Goal: Information Seeking & Learning: Learn about a topic

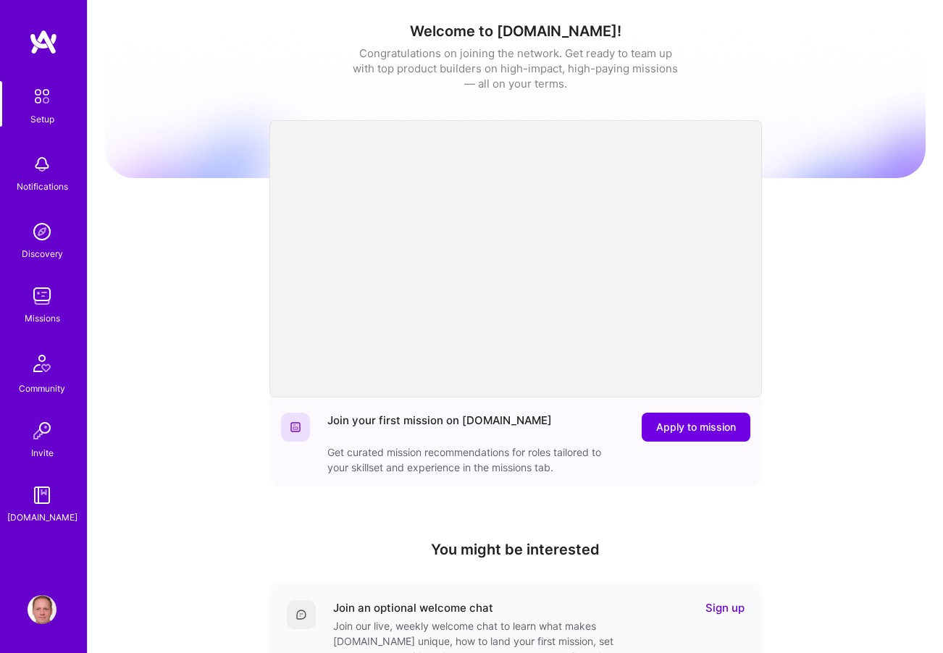
click at [851, 266] on div "Welcome to [DOMAIN_NAME]! Congratulations on joining the network. Get ready to …" at bounding box center [515, 476] width 820 height 931
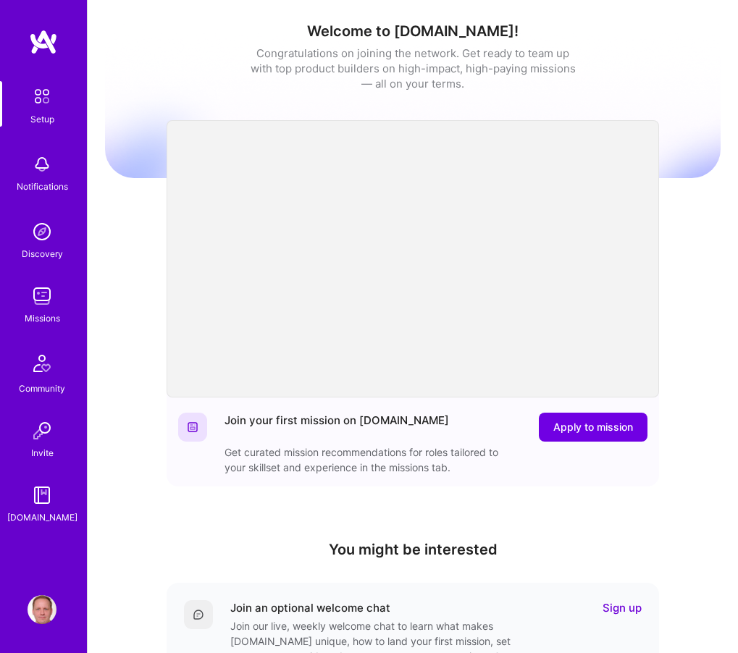
click at [134, 195] on div "Welcome to [DOMAIN_NAME]! Congratulations on joining the network. Get ready to …" at bounding box center [412, 476] width 615 height 931
click at [58, 303] on link "Missions" at bounding box center [42, 304] width 90 height 44
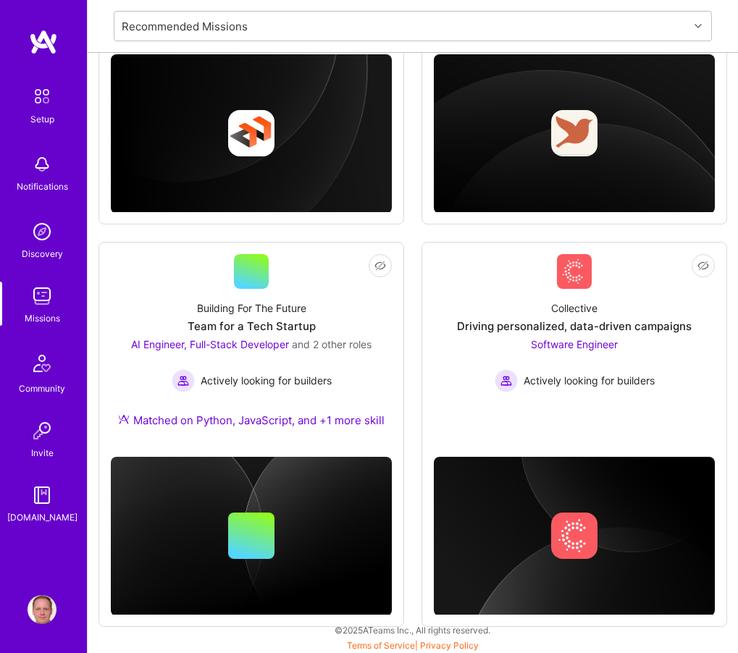
scroll to position [1068, 0]
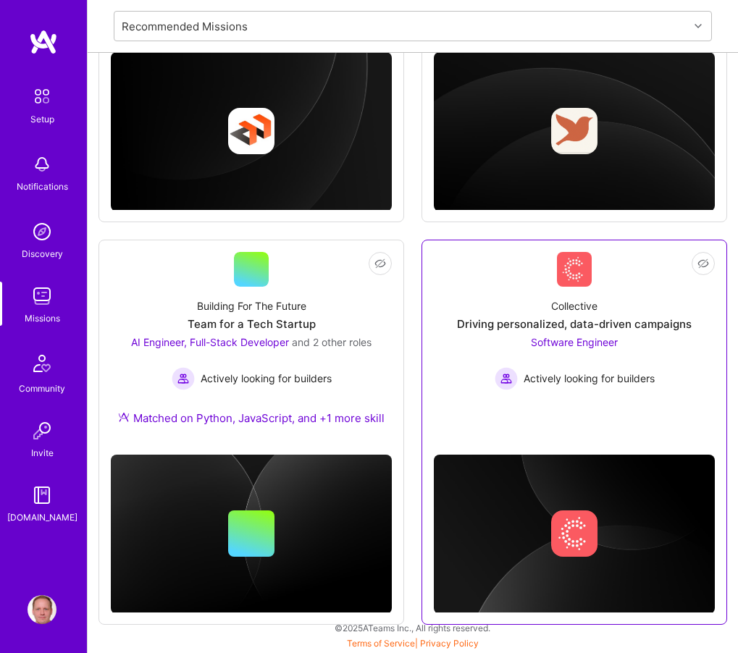
click at [485, 285] on link "Not Interested Collective Driving personalized, data-driven campaigns Software …" at bounding box center [574, 339] width 281 height 174
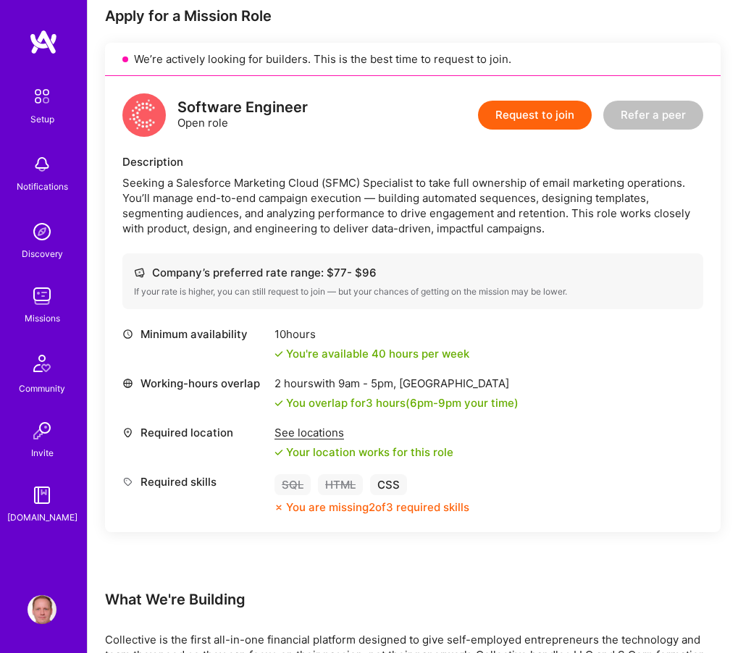
scroll to position [426, 0]
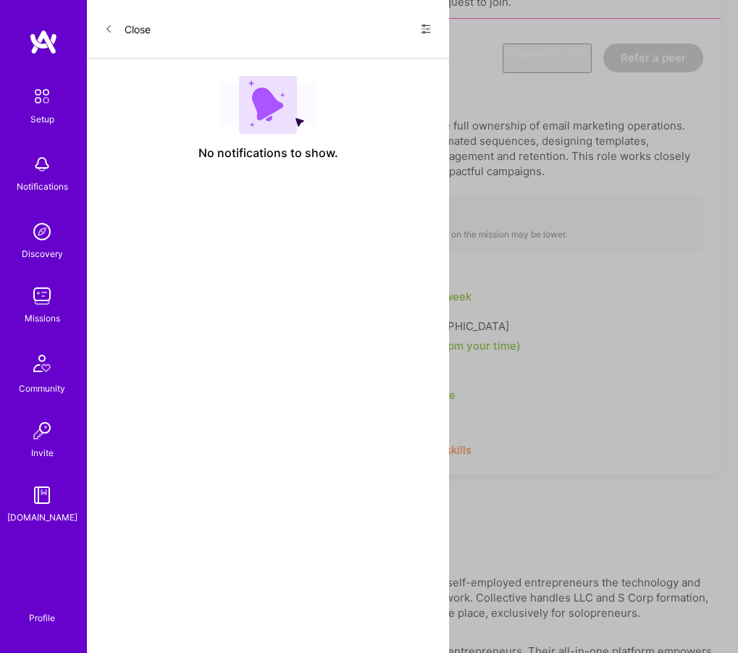
scroll to position [1068, 0]
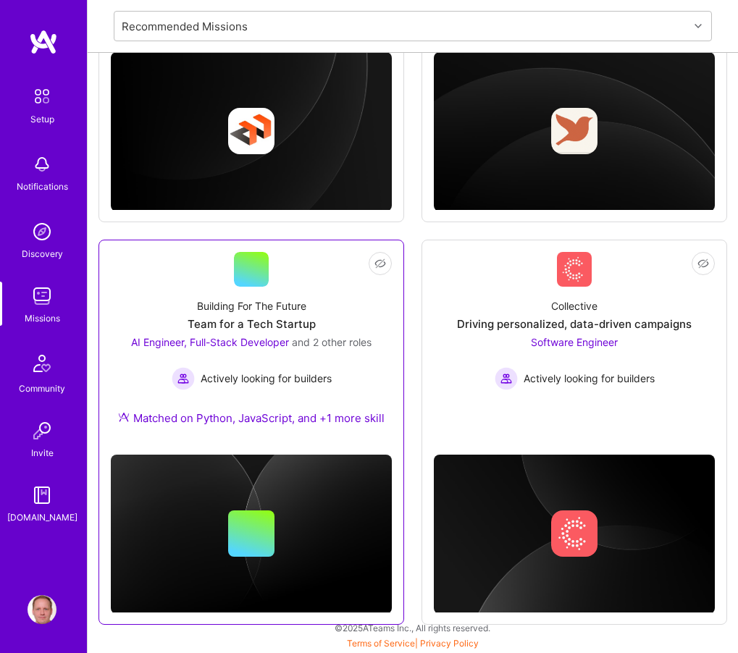
click at [328, 297] on div "Building For The Future Team for a Tech Startup AI Engineer, Full-Stack Develop…" at bounding box center [251, 365] width 281 height 156
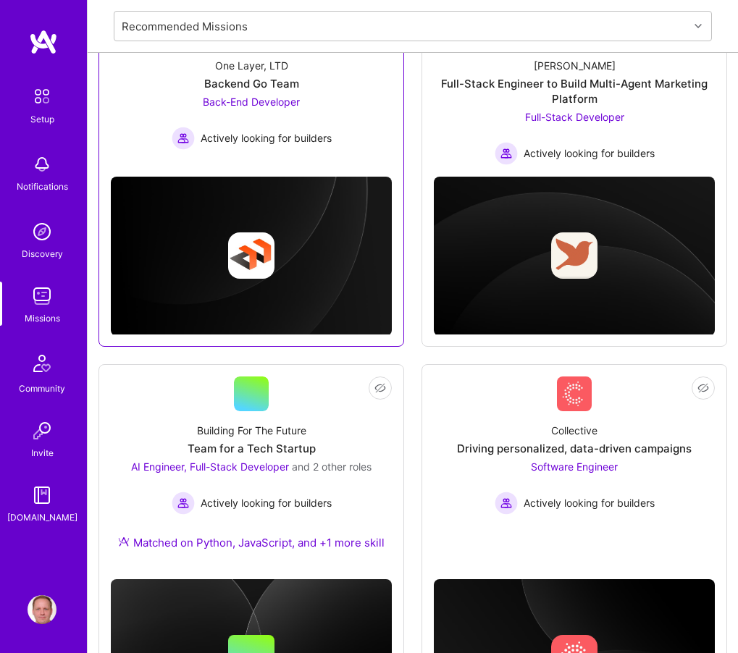
scroll to position [881, 0]
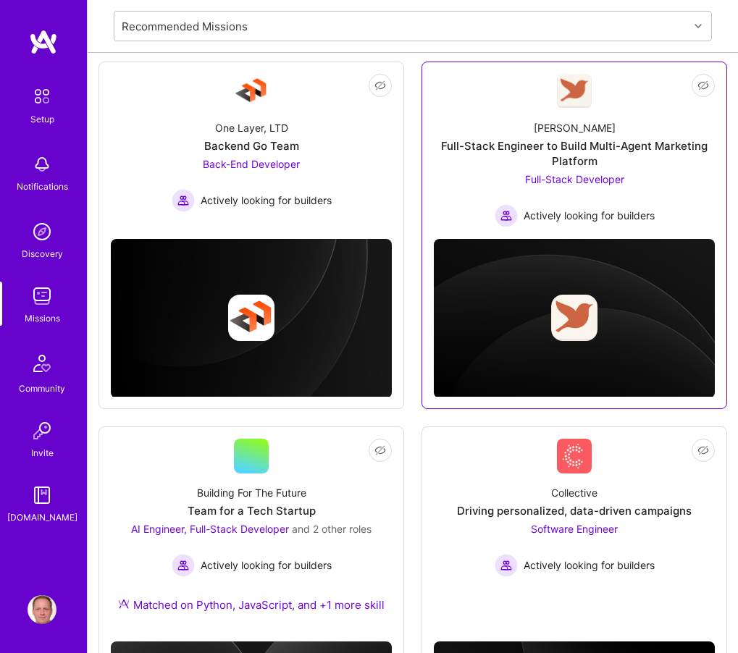
click at [509, 219] on img at bounding box center [505, 215] width 23 height 23
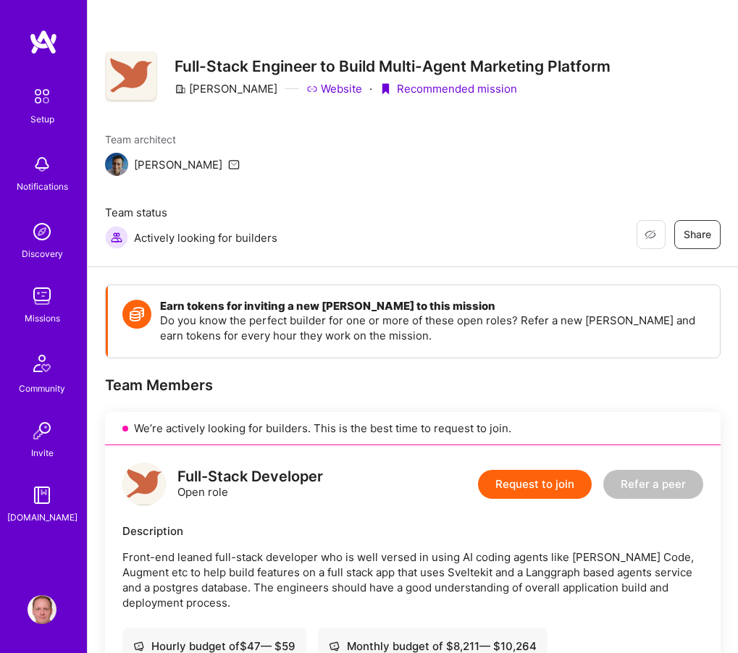
click at [40, 301] on img at bounding box center [42, 296] width 29 height 29
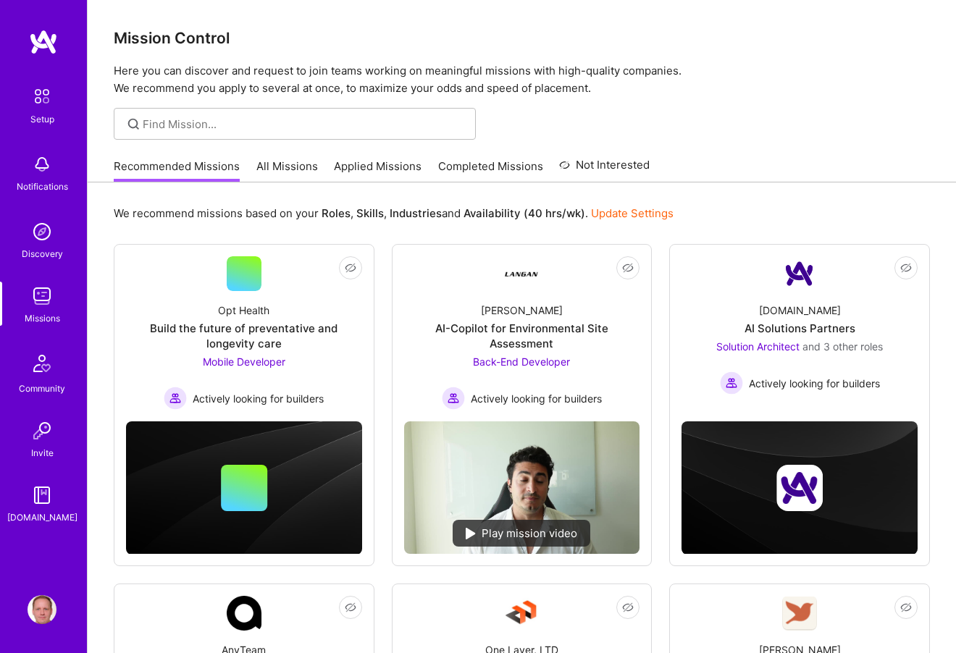
click at [364, 168] on link "Applied Missions" at bounding box center [378, 171] width 88 height 24
